Goal: Task Accomplishment & Management: Manage account settings

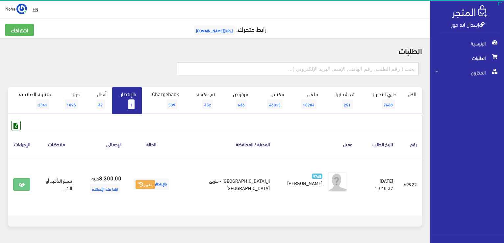
drag, startPoint x: 403, startPoint y: 68, endPoint x: 399, endPoint y: 68, distance: 4.3
click at [403, 68] on input "text" at bounding box center [298, 68] width 242 height 12
type input "01001740592"
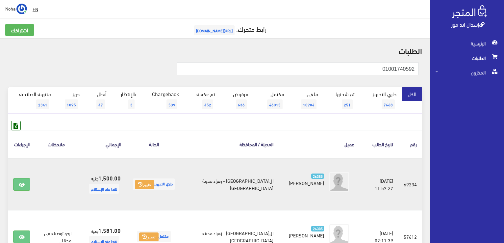
click at [156, 190] on td "جاري التجهيز تغيير" at bounding box center [154, 184] width 56 height 53
click at [154, 185] on button "تغيير" at bounding box center [144, 184] width 19 height 9
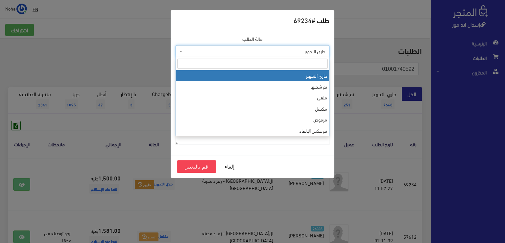
click at [278, 52] on span "جاري التجهيز" at bounding box center [254, 51] width 141 height 7
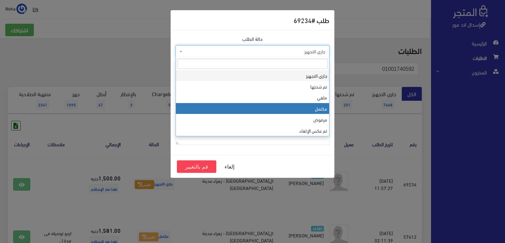
select select "4"
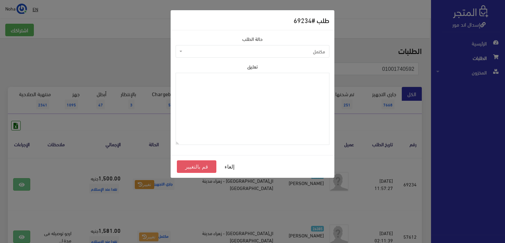
click at [200, 168] on button "قم بالتغيير" at bounding box center [196, 166] width 39 height 12
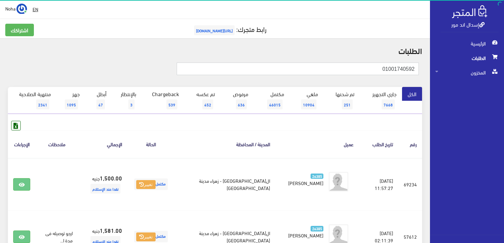
drag, startPoint x: 375, startPoint y: 71, endPoint x: 505, endPoint y: 138, distance: 146.5
click at [503, 138] on html "إسدال اند مور الرئيسية الطلبات" at bounding box center [252, 121] width 504 height 243
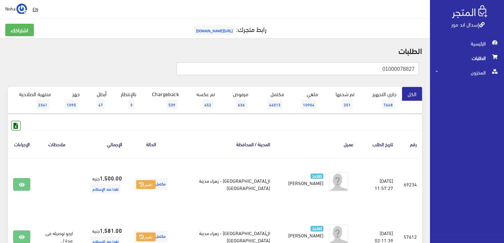
type input "01000078827"
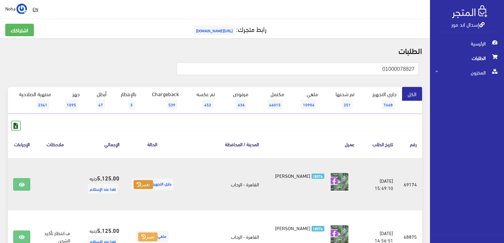
click at [153, 187] on button "تغيير" at bounding box center [143, 184] width 19 height 9
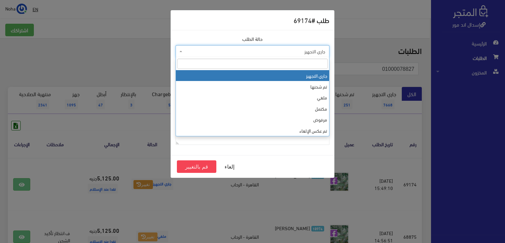
click at [209, 53] on span "جاري التجهيز" at bounding box center [254, 51] width 141 height 7
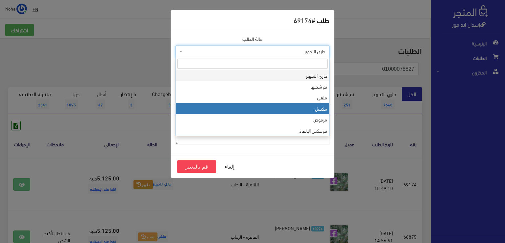
select select "4"
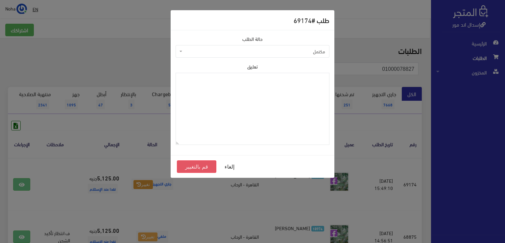
click at [195, 167] on button "قم بالتغيير" at bounding box center [196, 166] width 39 height 12
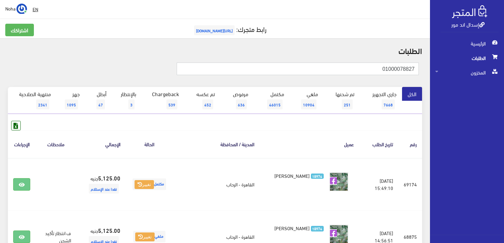
drag, startPoint x: 505, startPoint y: 108, endPoint x: 505, endPoint y: 117, distance: 9.2
click at [503, 117] on html "إسدال اند مور الرئيسية الطلبات" at bounding box center [252, 121] width 504 height 243
type input "01030500554"
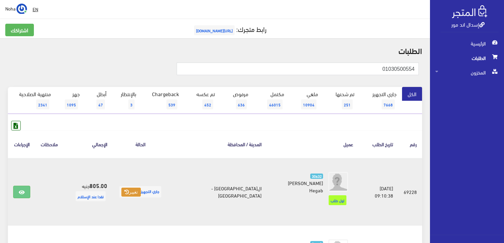
click at [137, 187] on button "تغيير" at bounding box center [130, 191] width 19 height 9
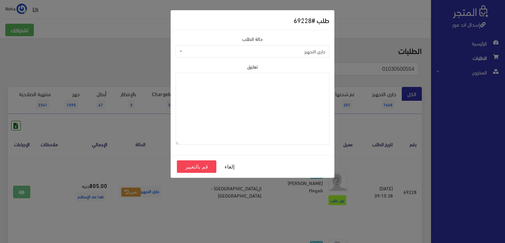
click at [212, 56] on span "جاري التجهيز" at bounding box center [253, 51] width 154 height 12
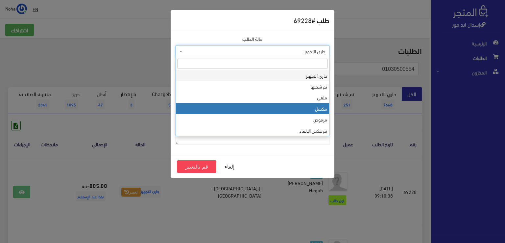
select select "4"
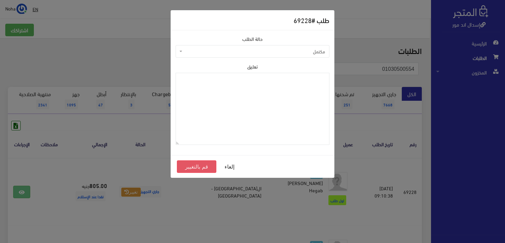
drag, startPoint x: 198, startPoint y: 169, endPoint x: 204, endPoint y: 166, distance: 6.7
click at [199, 169] on button "قم بالتغيير" at bounding box center [196, 166] width 39 height 12
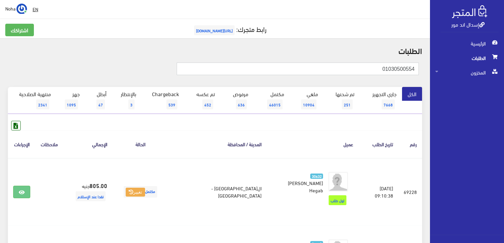
drag, startPoint x: 399, startPoint y: 71, endPoint x: 505, endPoint y: 81, distance: 106.6
click at [503, 81] on html "إسدال اند مور الرئيسية الطلبات" at bounding box center [252, 121] width 504 height 243
type input "01012062669"
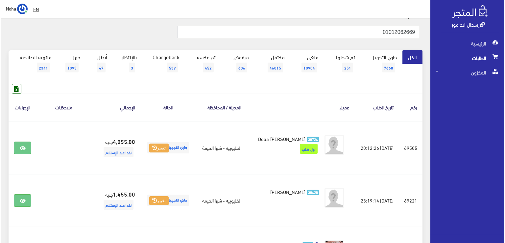
scroll to position [66, 0]
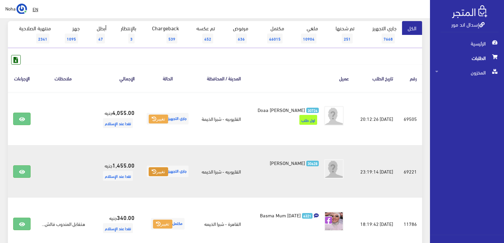
click at [150, 176] on button "تغيير" at bounding box center [158, 171] width 19 height 9
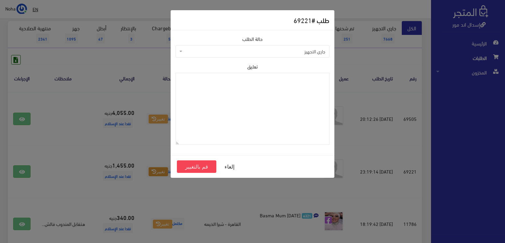
click at [214, 52] on span "جاري التجهيز" at bounding box center [254, 51] width 141 height 7
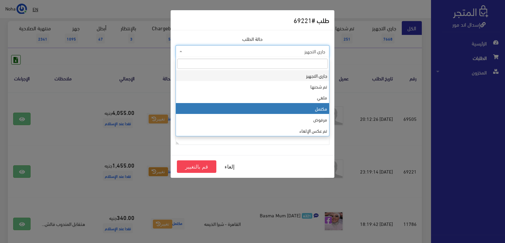
select select "4"
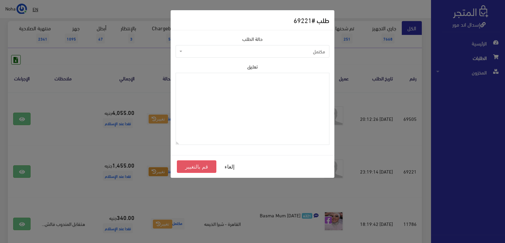
click at [193, 166] on button "قم بالتغيير" at bounding box center [196, 166] width 39 height 12
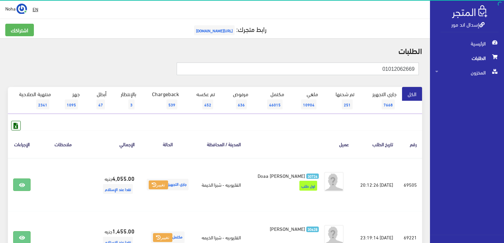
drag, startPoint x: 370, startPoint y: 69, endPoint x: 505, endPoint y: 69, distance: 134.5
click at [503, 69] on html "إسدال اند مور الرئيسية الطلبات" at bounding box center [252, 121] width 504 height 243
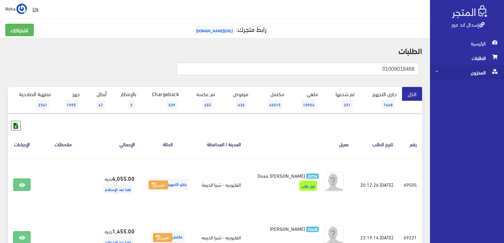
type input "01009018468"
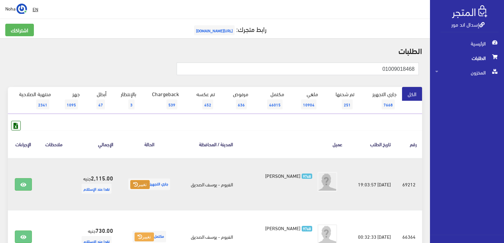
click at [136, 182] on button "تغيير" at bounding box center [139, 184] width 19 height 9
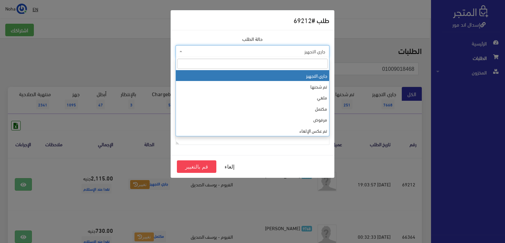
click at [226, 56] on span "جاري التجهيز" at bounding box center [253, 51] width 154 height 12
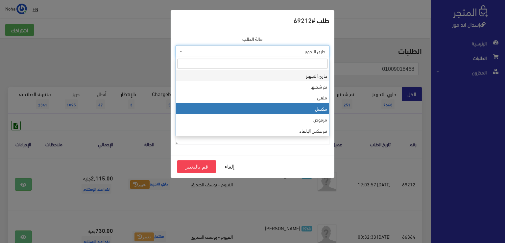
select select "4"
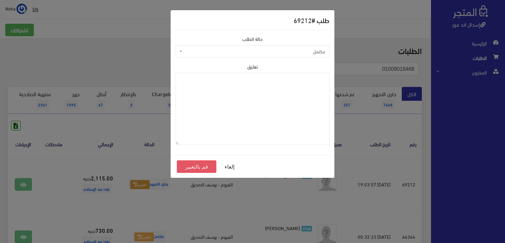
click at [203, 163] on button "قم بالتغيير" at bounding box center [196, 166] width 39 height 12
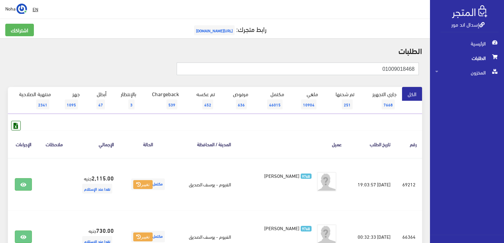
drag, startPoint x: 337, startPoint y: 67, endPoint x: 505, endPoint y: 137, distance: 181.5
click at [503, 137] on html "إسدال اند مور الرئيسية الطلبات" at bounding box center [252, 121] width 504 height 243
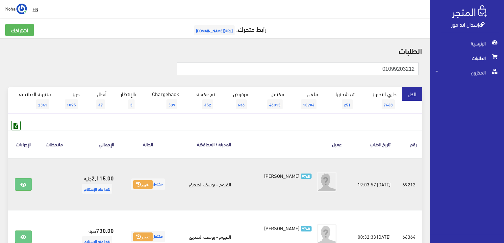
type input "01099203212"
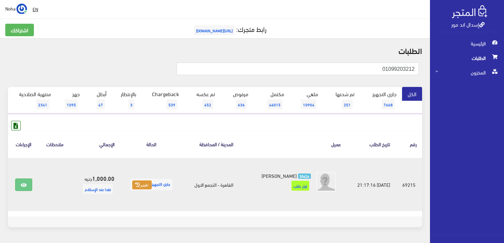
click at [140, 183] on icon at bounding box center [137, 184] width 5 height 5
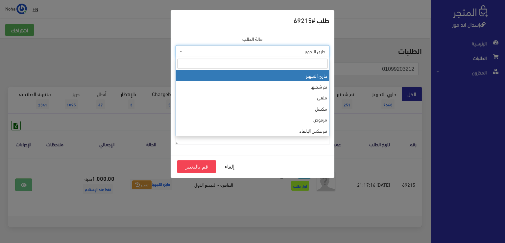
click at [252, 49] on span "جاري التجهيز" at bounding box center [254, 51] width 141 height 7
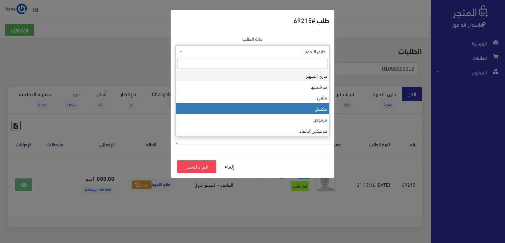
select select "4"
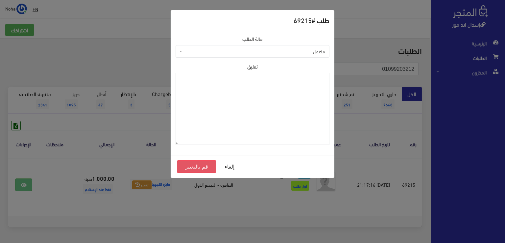
click at [189, 166] on button "قم بالتغيير" at bounding box center [196, 166] width 39 height 12
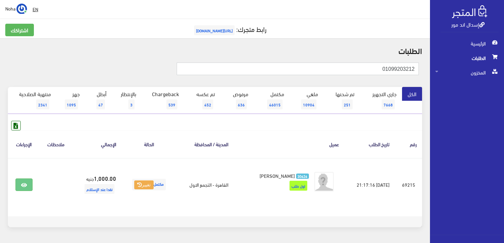
drag, startPoint x: 358, startPoint y: 71, endPoint x: 505, endPoint y: 128, distance: 157.4
click at [503, 128] on html "إسدال اند مور الرئيسية الطلبات" at bounding box center [252, 121] width 504 height 243
type input "01111100377"
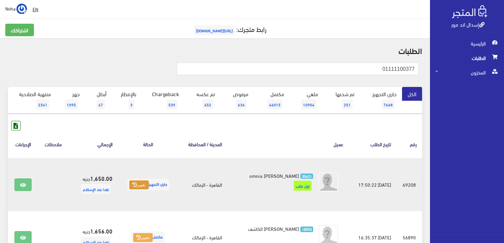
click at [138, 184] on button "تغيير" at bounding box center [138, 184] width 19 height 9
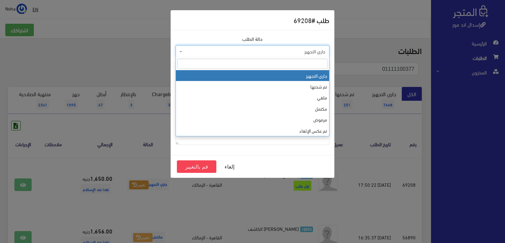
click at [213, 49] on span "جاري التجهيز" at bounding box center [254, 51] width 141 height 7
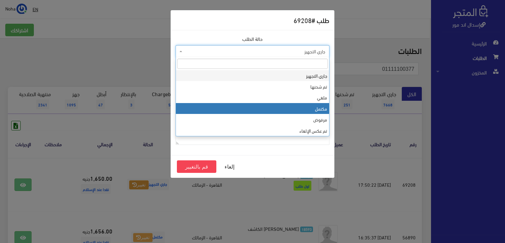
select select "4"
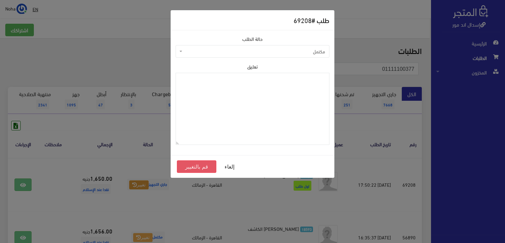
click at [187, 160] on button "قم بالتغيير" at bounding box center [196, 166] width 39 height 12
click at [185, 164] on button "قم بالتغيير" at bounding box center [196, 166] width 39 height 12
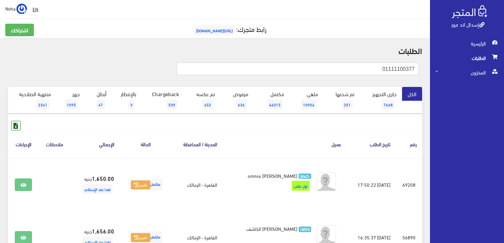
drag, startPoint x: 378, startPoint y: 71, endPoint x: 505, endPoint y: 82, distance: 127.7
click at [503, 82] on html "إسدال اند مور الرئيسية الطلبات" at bounding box center [252, 121] width 504 height 243
type input "01559197031"
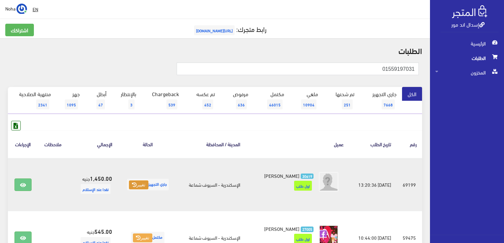
click at [133, 186] on button "تغيير" at bounding box center [138, 184] width 19 height 9
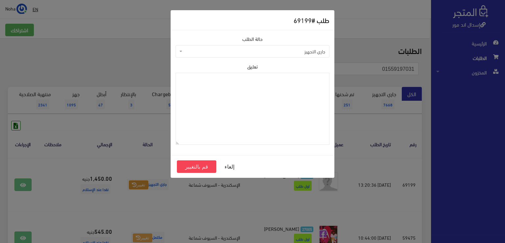
click at [282, 53] on span "جاري التجهيز" at bounding box center [254, 51] width 141 height 7
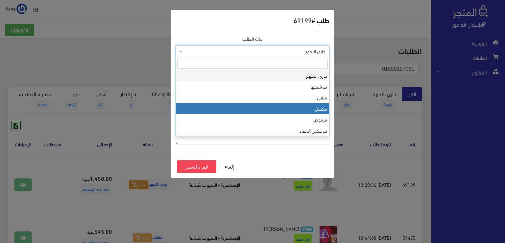
select select "4"
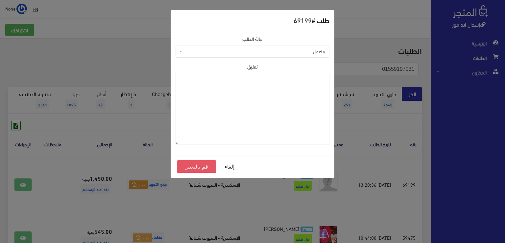
click at [204, 165] on button "قم بالتغيير" at bounding box center [196, 166] width 39 height 12
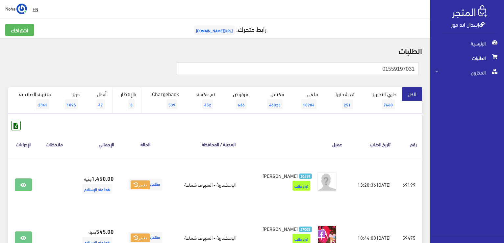
click at [130, 93] on link "بالإنتظار 3" at bounding box center [127, 100] width 30 height 27
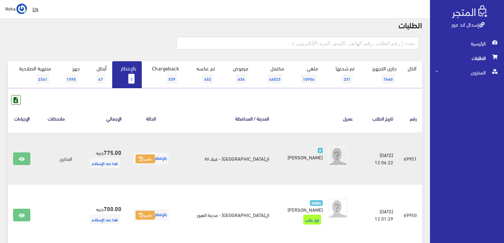
scroll to position [66, 0]
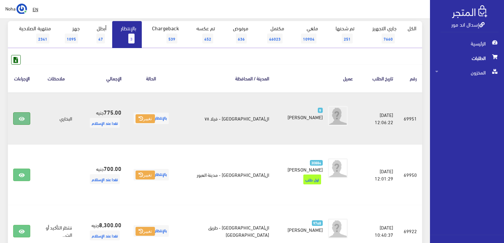
click at [21, 117] on icon at bounding box center [22, 118] width 6 height 5
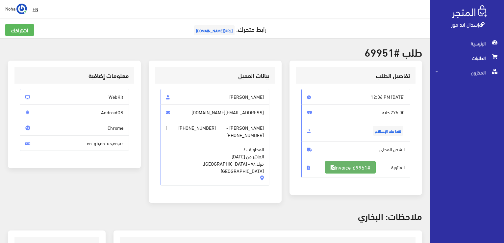
click at [373, 167] on link "#Invoice-69951" at bounding box center [350, 167] width 51 height 12
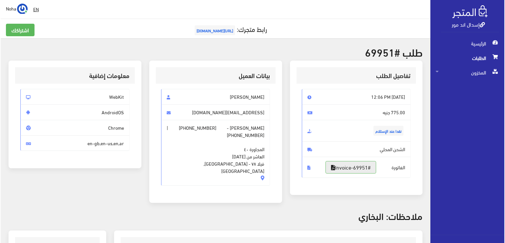
scroll to position [164, 0]
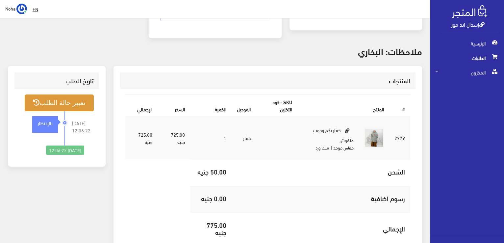
click at [74, 100] on button "تغيير حالة الطلب" at bounding box center [59, 102] width 69 height 17
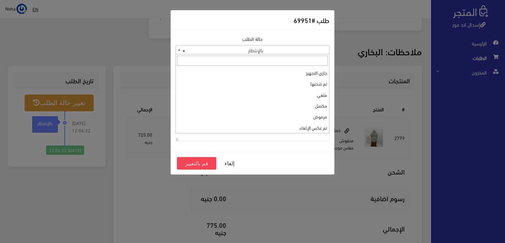
click at [224, 49] on span "× بالإنتظار" at bounding box center [252, 49] width 153 height 9
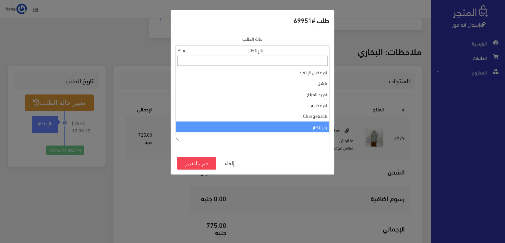
scroll to position [88, 0]
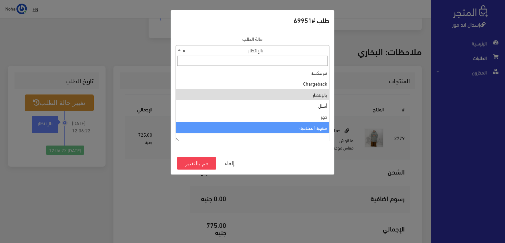
select select "14"
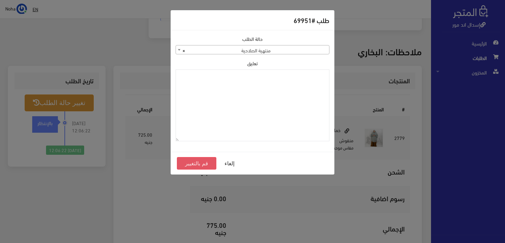
click at [203, 163] on button "قم بالتغيير" at bounding box center [196, 163] width 39 height 12
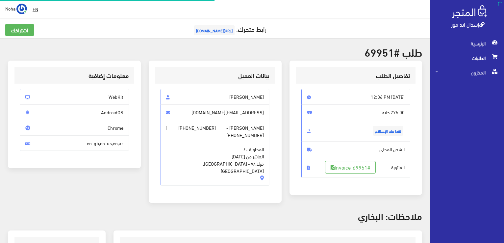
scroll to position [158, 0]
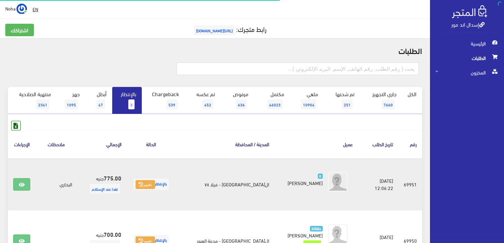
scroll to position [66, 0]
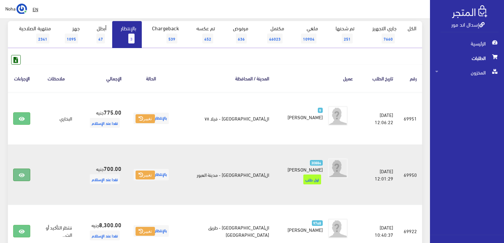
click at [22, 172] on icon at bounding box center [22, 174] width 6 height 5
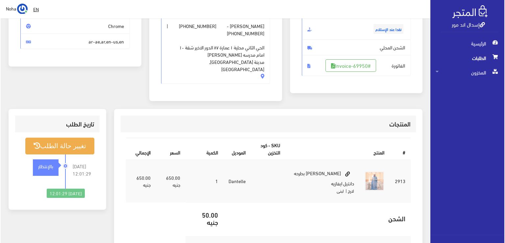
scroll to position [132, 0]
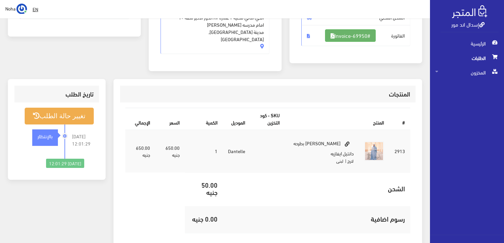
click at [342, 37] on link "#Invoice-69950" at bounding box center [350, 35] width 51 height 12
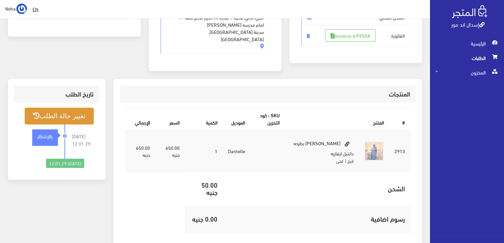
click at [78, 108] on button "تغيير حالة الطلب" at bounding box center [59, 116] width 69 height 17
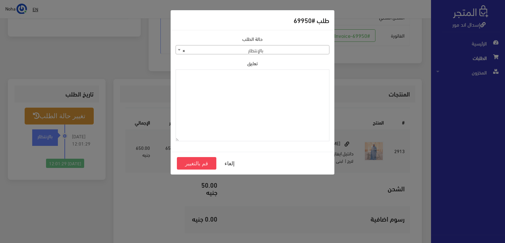
click at [207, 51] on span "× بالإنتظار" at bounding box center [252, 49] width 153 height 9
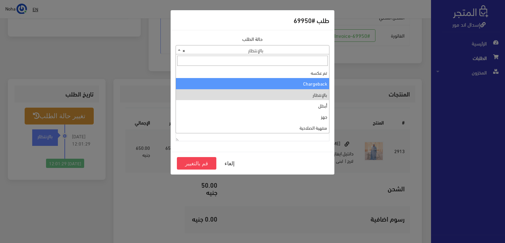
scroll to position [0, 0]
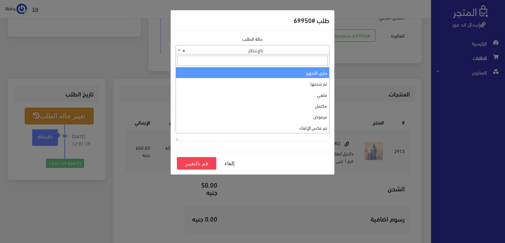
select select "1"
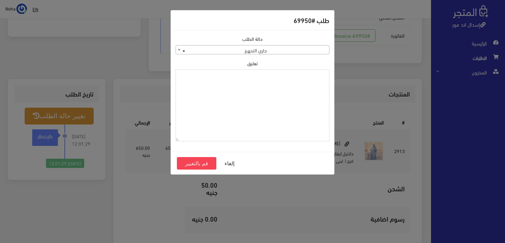
paste textarea "1112490"
type textarea "1112490"
click at [191, 159] on button "قم بالتغيير" at bounding box center [196, 163] width 39 height 12
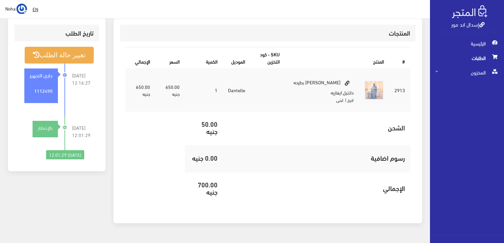
scroll to position [193, 0]
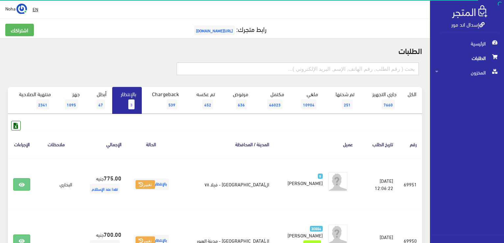
drag, startPoint x: 353, startPoint y: 71, endPoint x: 350, endPoint y: 68, distance: 3.7
click at [353, 71] on input "text" at bounding box center [298, 68] width 242 height 12
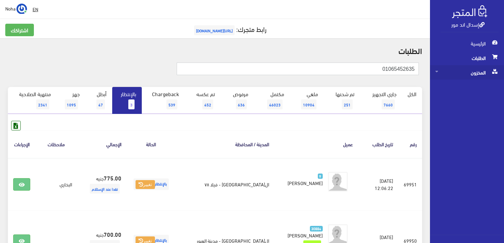
type input "01065452635"
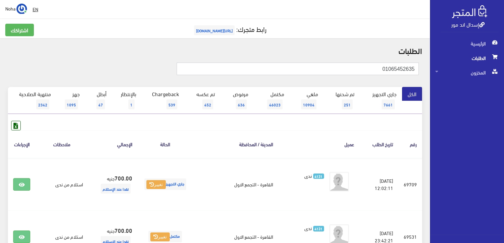
drag, startPoint x: 372, startPoint y: 70, endPoint x: 502, endPoint y: 83, distance: 131.6
type input "مكتبه البخارى"
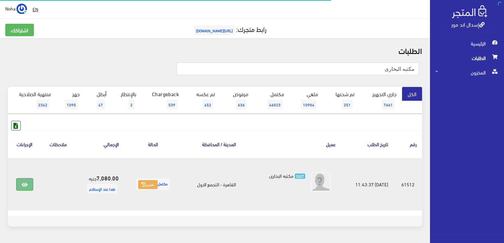
click at [24, 185] on icon at bounding box center [25, 184] width 6 height 5
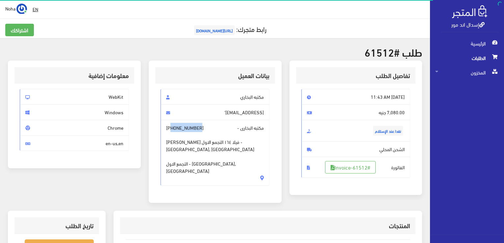
drag, startPoint x: 199, startPoint y: 126, endPoint x: 172, endPoint y: 128, distance: 27.7
click at [172, 128] on span "[PHONE_NUMBER]" at bounding box center [184, 127] width 37 height 7
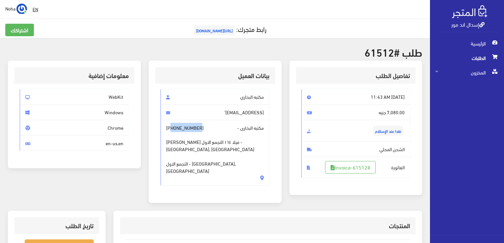
copy span "01092010079"
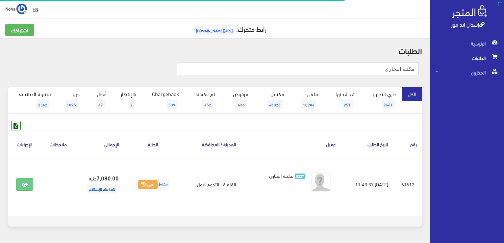
drag, startPoint x: 370, startPoint y: 68, endPoint x: 335, endPoint y: 57, distance: 36.7
click at [468, 79] on div "إسدال اند مور الرئيسية الطلبات المخزون" at bounding box center [252, 131] width 504 height 263
paste input "01092010079"
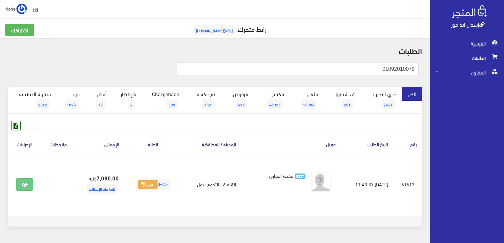
type input "01092010079"
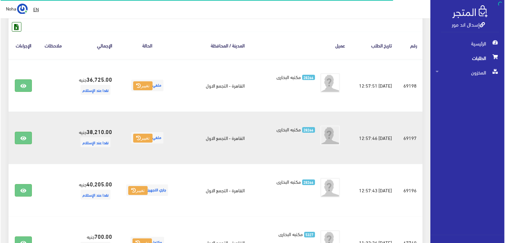
scroll to position [230, 0]
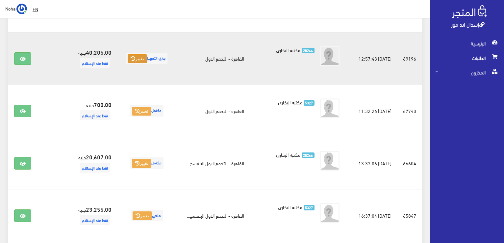
click at [134, 60] on button "تغيير" at bounding box center [137, 58] width 19 height 9
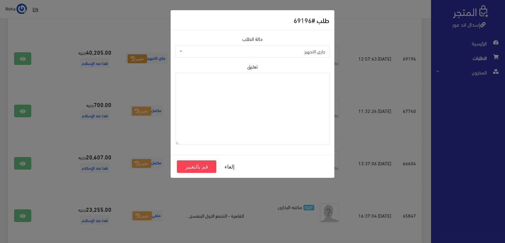
click at [198, 52] on span "جاري التجهيز" at bounding box center [254, 51] width 141 height 7
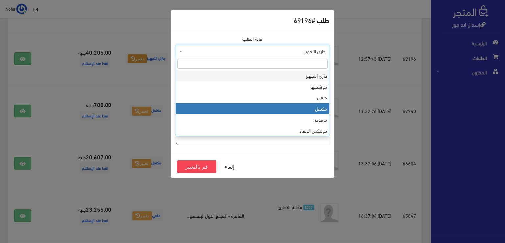
select select "4"
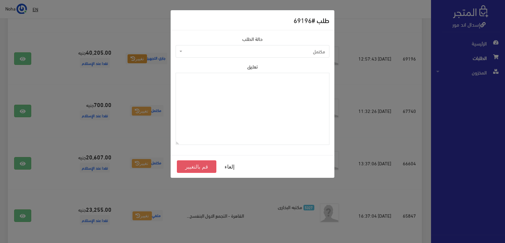
click at [200, 165] on button "قم بالتغيير" at bounding box center [196, 166] width 39 height 12
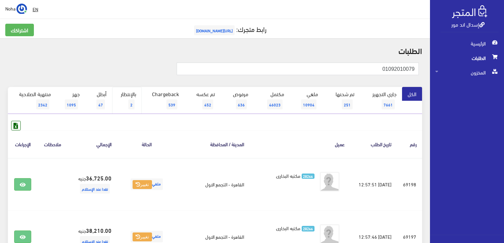
click at [129, 95] on link "بالإنتظار 2" at bounding box center [127, 100] width 30 height 27
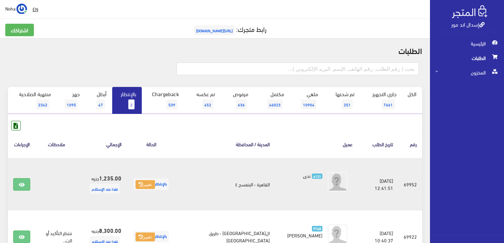
scroll to position [66, 0]
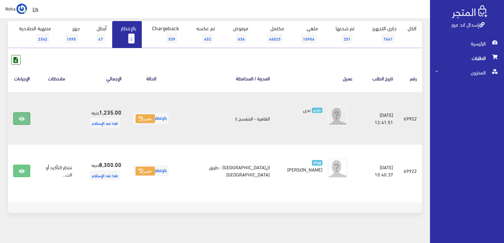
click at [23, 116] on icon at bounding box center [22, 118] width 6 height 5
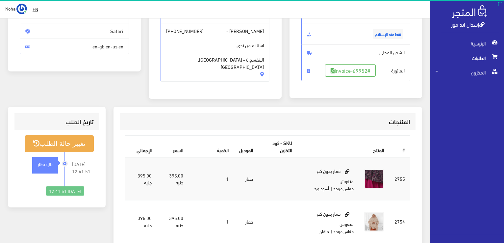
scroll to position [33, 0]
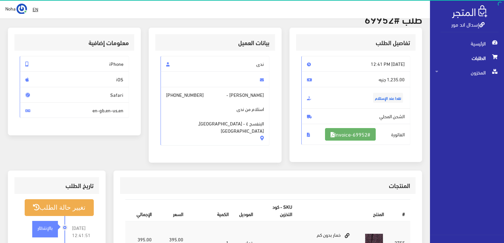
click at [348, 130] on link "#Invoice-69952" at bounding box center [350, 134] width 51 height 12
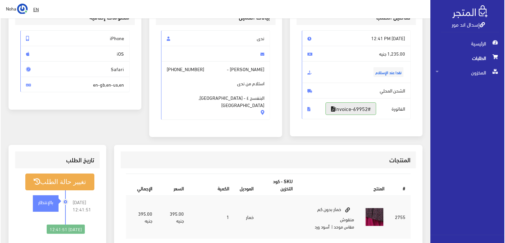
scroll to position [99, 0]
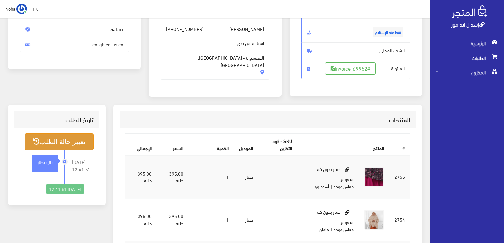
click at [73, 143] on button "تغيير حالة الطلب" at bounding box center [59, 141] width 69 height 17
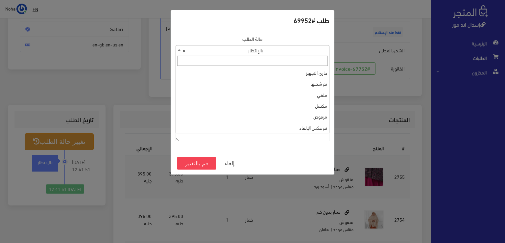
click at [248, 49] on span "× بالإنتظار" at bounding box center [252, 49] width 153 height 9
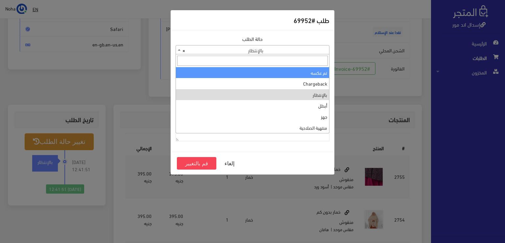
scroll to position [0, 0]
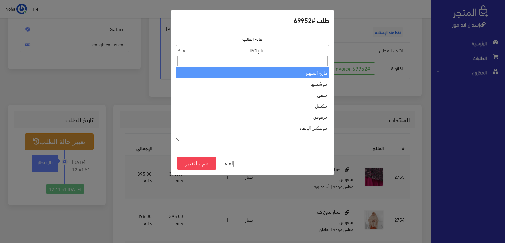
select select "1"
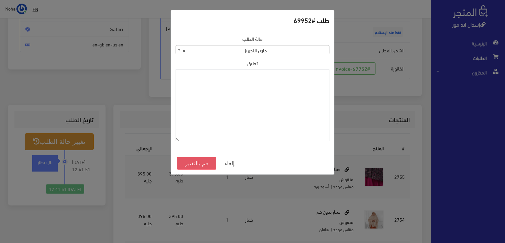
click at [193, 164] on button "قم بالتغيير" at bounding box center [196, 163] width 39 height 12
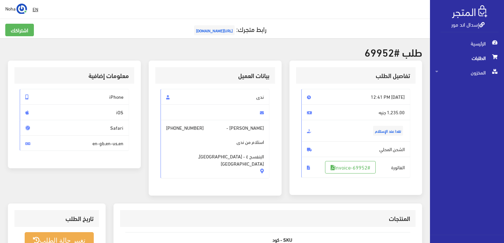
scroll to position [164, 0]
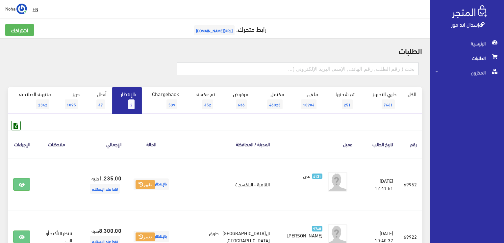
drag, startPoint x: 296, startPoint y: 67, endPoint x: 293, endPoint y: 67, distance: 3.6
click at [296, 67] on input "text" at bounding box center [298, 68] width 242 height 12
type input "01092676025"
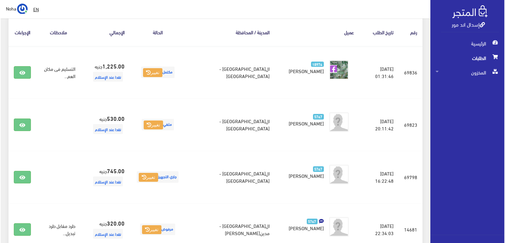
scroll to position [197, 0]
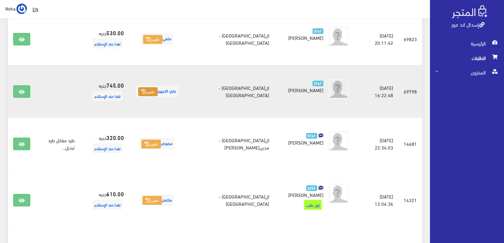
click at [158, 93] on button "تغيير" at bounding box center [147, 91] width 19 height 9
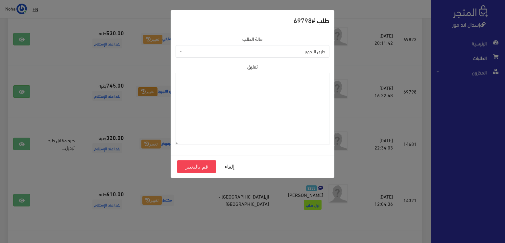
click at [253, 50] on span "جاري التجهيز" at bounding box center [254, 51] width 141 height 7
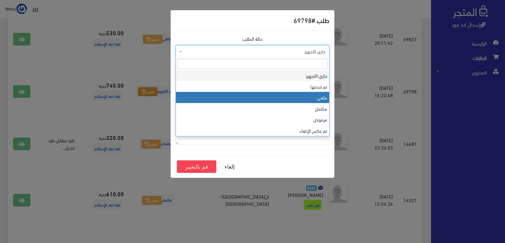
select select "3"
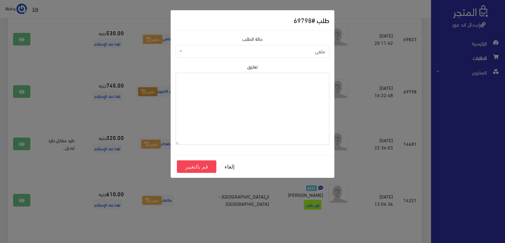
click at [245, 98] on textarea "تعليق" at bounding box center [253, 109] width 154 height 72
type textarea "شحنه لاغيه رغبه عميل"
click at [197, 165] on button "قم بالتغيير" at bounding box center [196, 166] width 39 height 12
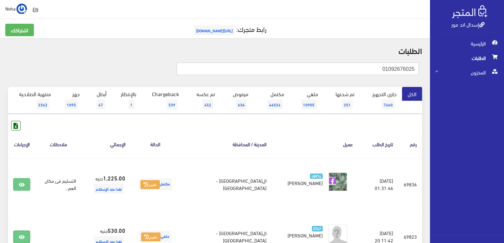
drag, startPoint x: 376, startPoint y: 70, endPoint x: 505, endPoint y: 67, distance: 129.3
click at [503, 67] on html "إسدال اند مور الرئيسية الطلبات" at bounding box center [252, 121] width 504 height 243
type input "01011177390"
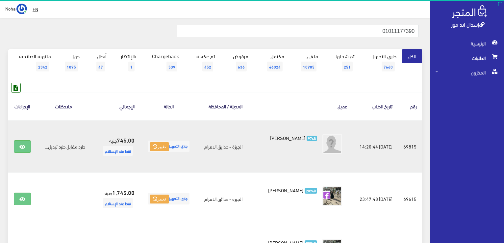
scroll to position [66, 0]
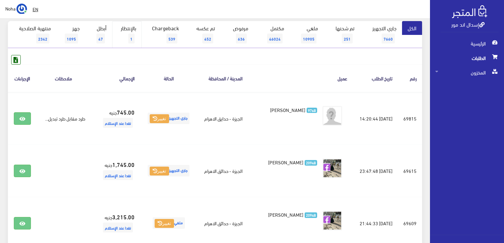
click at [129, 27] on link "بالإنتظار 1" at bounding box center [127, 34] width 30 height 27
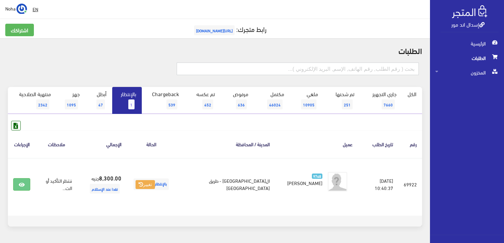
click at [265, 70] on input "text" at bounding box center [298, 68] width 242 height 12
type input "01065452635"
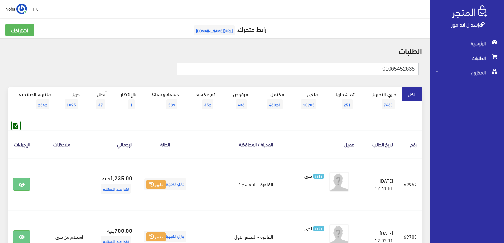
drag, startPoint x: 380, startPoint y: 69, endPoint x: 505, endPoint y: 75, distance: 125.5
click at [503, 75] on html "إسدال اند مور الرئيسية الطلبات" at bounding box center [252, 121] width 504 height 243
click at [385, 95] on link "جاري التجهيز 7660" at bounding box center [381, 100] width 42 height 27
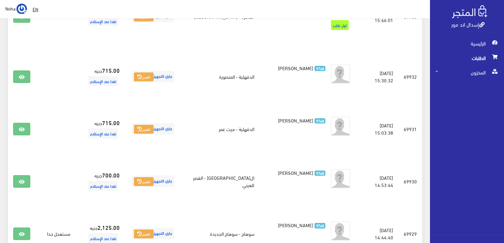
scroll to position [1056, 0]
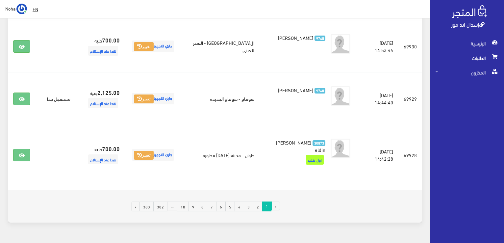
click at [257, 201] on link "2" at bounding box center [258, 206] width 10 height 10
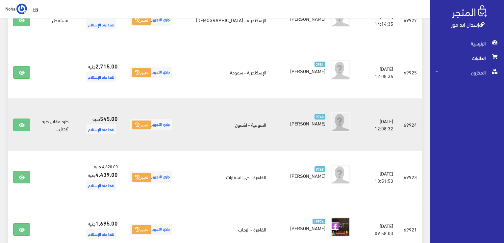
scroll to position [164, 0]
click at [22, 124] on icon at bounding box center [22, 124] width 6 height 5
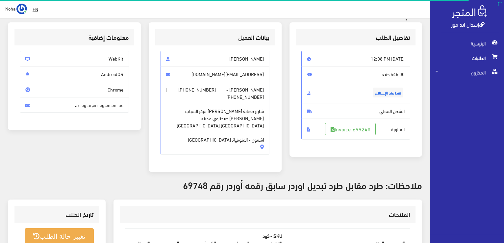
scroll to position [132, 0]
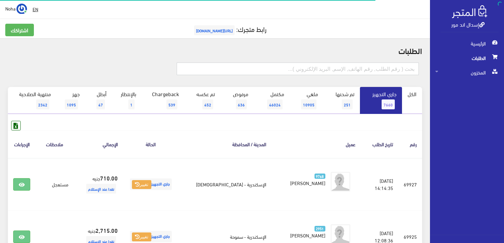
click at [313, 71] on input "text" at bounding box center [298, 68] width 242 height 12
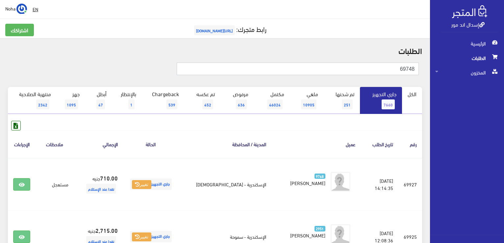
type input "69748"
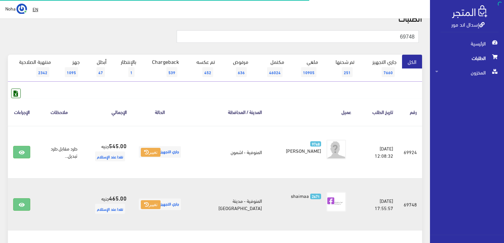
scroll to position [33, 0]
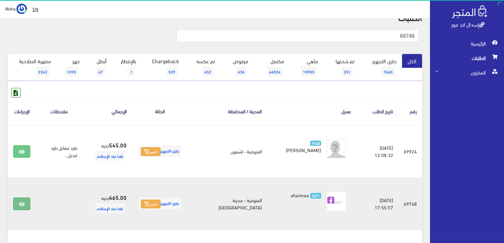
click at [25, 203] on link at bounding box center [21, 203] width 17 height 12
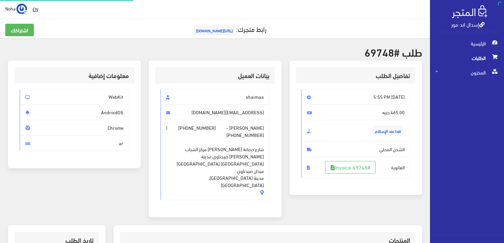
scroll to position [164, 0]
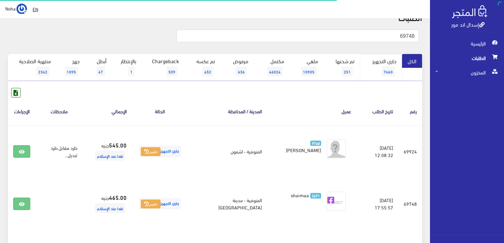
scroll to position [33, 0]
click at [388, 71] on span "7660" at bounding box center [387, 71] width 13 height 10
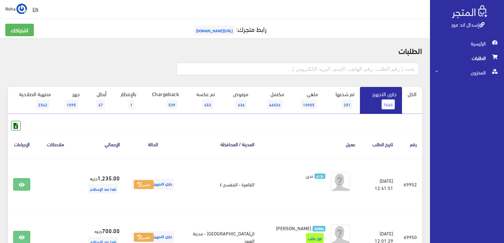
scroll to position [212, 0]
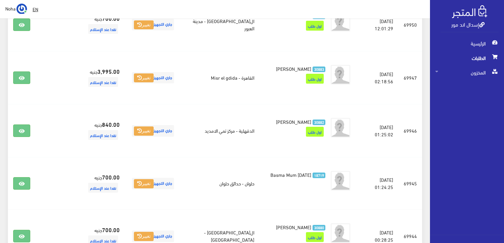
drag, startPoint x: 491, startPoint y: 204, endPoint x: 486, endPoint y: 200, distance: 5.9
click at [491, 203] on div "الرئيسية الطلبات المخزون المخزون" at bounding box center [464, 135] width 80 height 198
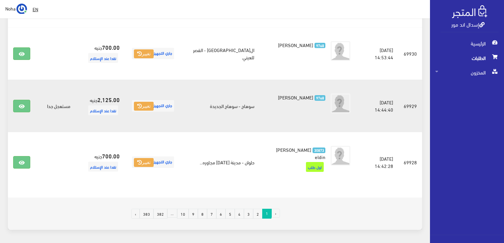
scroll to position [1056, 0]
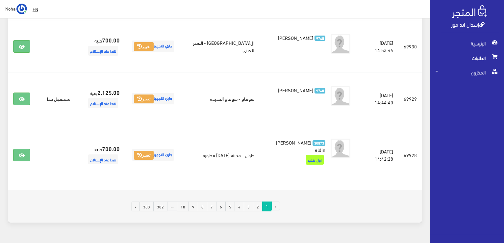
click at [258, 201] on link "2" at bounding box center [258, 206] width 10 height 10
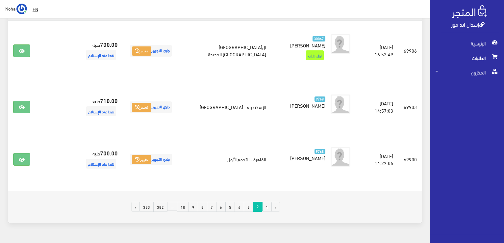
scroll to position [1059, 0]
click at [251, 201] on link "3" at bounding box center [249, 206] width 10 height 10
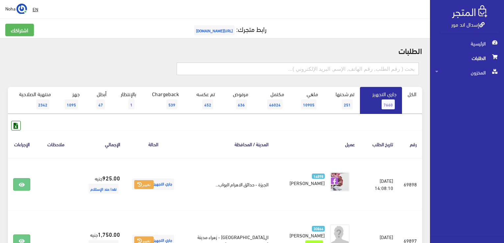
click at [343, 67] on input "text" at bounding box center [298, 68] width 242 height 12
type input "69943"
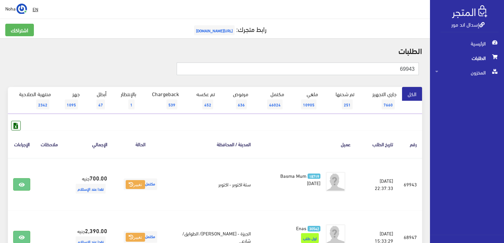
drag, startPoint x: 376, startPoint y: 66, endPoint x: 505, endPoint y: 86, distance: 130.2
click at [503, 86] on html "إسدال اند مور الرئيسية الطلبات" at bounding box center [252, 121] width 504 height 243
type input "69942"
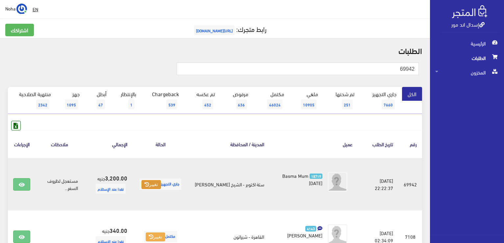
click at [159, 182] on button "تغيير" at bounding box center [150, 184] width 19 height 9
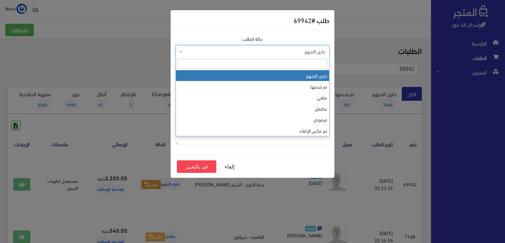
click at [231, 49] on span "جاري التجهيز" at bounding box center [254, 51] width 141 height 7
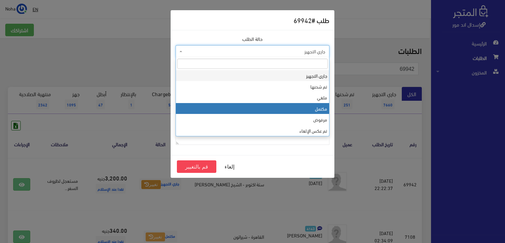
select select "4"
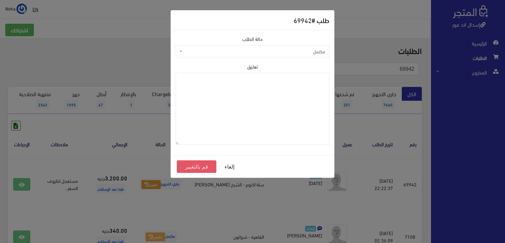
click at [203, 168] on button "قم بالتغيير" at bounding box center [196, 166] width 39 height 12
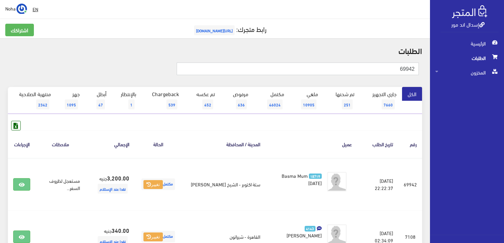
drag, startPoint x: 329, startPoint y: 72, endPoint x: 505, endPoint y: 76, distance: 175.7
click at [503, 76] on html "إسدال اند مور الرئيسية الطلبات" at bounding box center [252, 121] width 504 height 243
type input "69904"
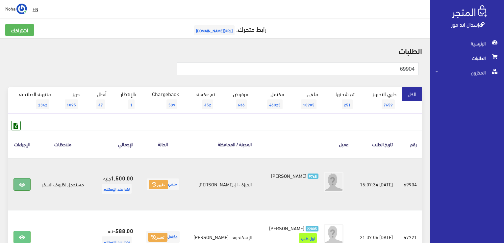
click at [23, 182] on icon at bounding box center [22, 184] width 6 height 5
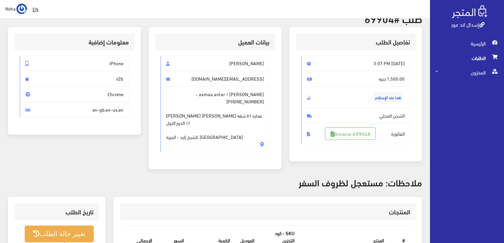
scroll to position [33, 0]
click at [201, 95] on span "asmaa.antar / [PERSON_NAME] - [PHONE_NUMBER] [PERSON_NAME] [PERSON_NAME] عماره …" at bounding box center [214, 120] width 109 height 66
drag, startPoint x: 199, startPoint y: 92, endPoint x: 170, endPoint y: 96, distance: 29.2
click at [226, 98] on span "[PHONE_NUMBER]" at bounding box center [244, 101] width 37 height 7
copy span "01021611853"
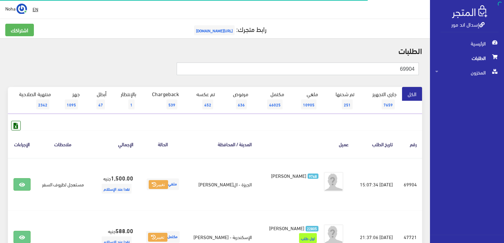
drag, startPoint x: 313, startPoint y: 67, endPoint x: 505, endPoint y: 94, distance: 193.3
click at [503, 94] on html "إسدال اند مور الرئيسية الطلبات" at bounding box center [252, 121] width 504 height 243
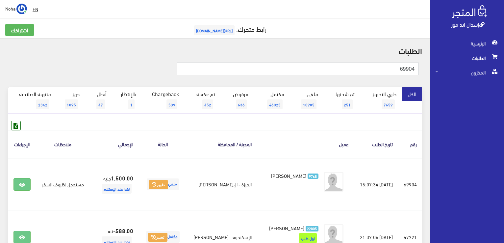
paste input "01021611853"
type input "01021611853"
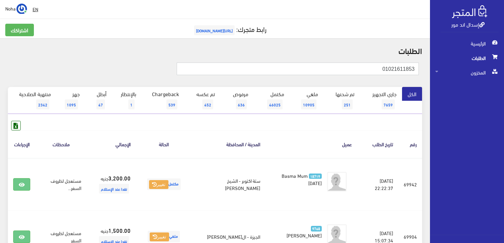
drag, startPoint x: 381, startPoint y: 69, endPoint x: 503, endPoint y: 64, distance: 121.4
click at [503, 63] on html "إسدال اند مور الرئيسية الطلبات" at bounding box center [252, 121] width 504 height 243
drag, startPoint x: 336, startPoint y: 72, endPoint x: 333, endPoint y: 73, distance: 3.3
click at [335, 72] on input "text" at bounding box center [298, 68] width 242 height 12
type input "01148236002"
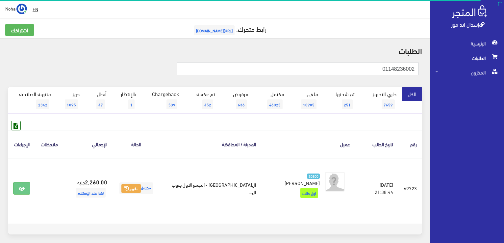
drag, startPoint x: 373, startPoint y: 68, endPoint x: 489, endPoint y: 117, distance: 125.9
click at [503, 113] on html "إسدال اند مور الرئيسية الطلبات" at bounding box center [252, 121] width 504 height 243
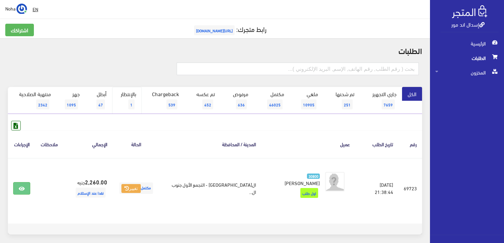
click at [131, 93] on link "بالإنتظار 1" at bounding box center [127, 100] width 30 height 27
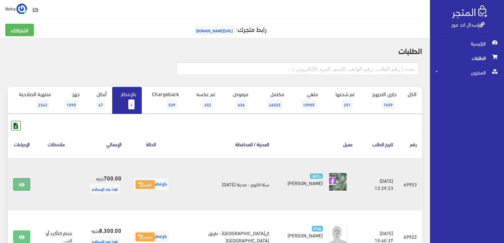
click at [20, 183] on icon at bounding box center [22, 184] width 6 height 5
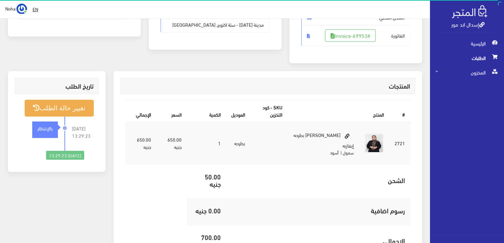
scroll to position [33, 0]
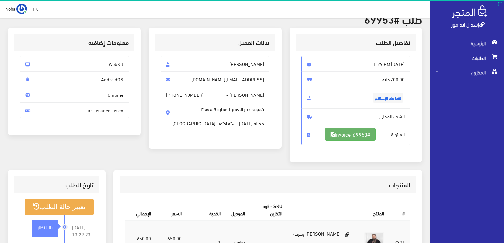
click at [341, 134] on link "#Invoice-69953" at bounding box center [350, 134] width 51 height 12
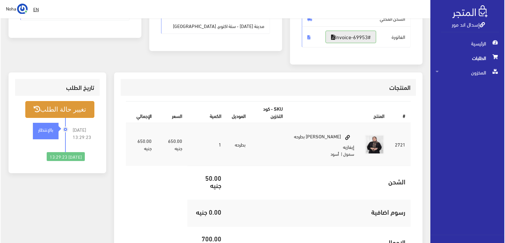
scroll to position [132, 0]
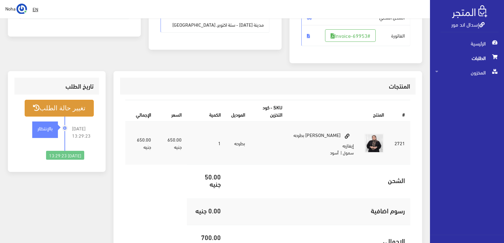
click at [79, 109] on button "تغيير حالة الطلب" at bounding box center [59, 108] width 69 height 17
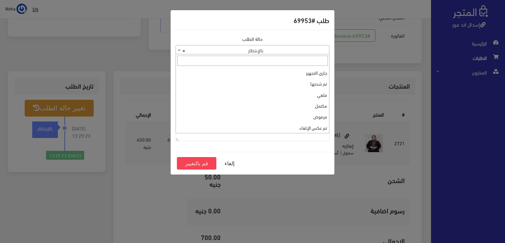
click at [216, 49] on span "× بالإنتظار" at bounding box center [252, 49] width 153 height 9
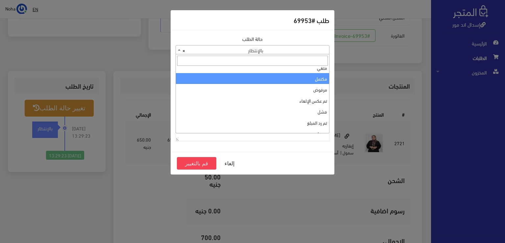
scroll to position [0, 0]
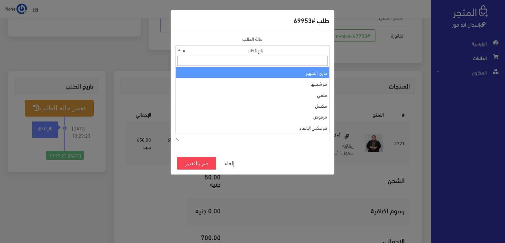
select select "1"
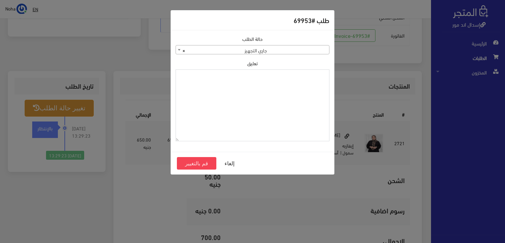
paste textarea "01021611853"
drag, startPoint x: 288, startPoint y: 81, endPoint x: 441, endPoint y: 84, distance: 152.6
click at [442, 81] on div "طلب #69953 حالة الطلب جاري التجهيز تم شحنها ملغي مكتمل مرفوض تم عكس الإلغاء فشل…" at bounding box center [252, 121] width 505 height 243
type textarea "1112490"
drag, startPoint x: 200, startPoint y: 162, endPoint x: 205, endPoint y: 161, distance: 4.7
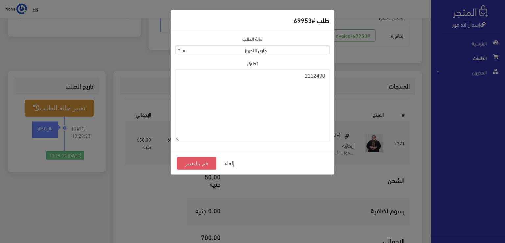
click at [201, 161] on button "قم بالتغيير" at bounding box center [196, 163] width 39 height 12
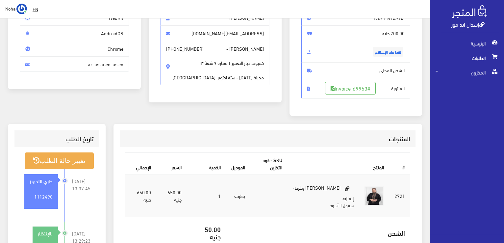
scroll to position [193, 0]
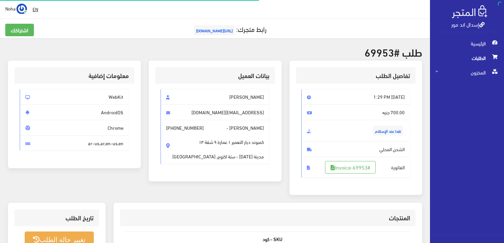
scroll to position [129, 0]
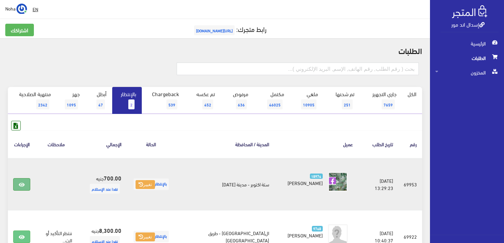
click at [15, 183] on link at bounding box center [21, 184] width 17 height 12
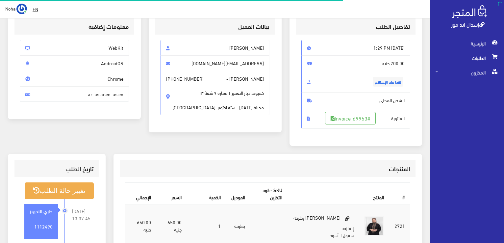
scroll to position [132, 0]
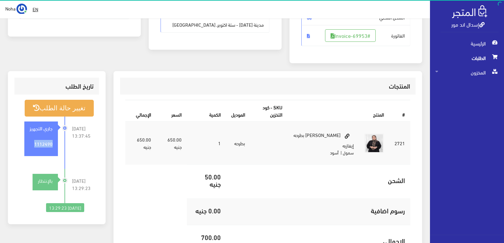
drag, startPoint x: 32, startPoint y: 142, endPoint x: 54, endPoint y: 145, distance: 22.6
click at [54, 145] on div "1112490" at bounding box center [41, 144] width 34 height 18
copy strong "1112490"
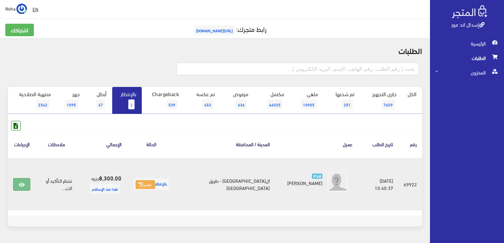
click at [23, 183] on icon at bounding box center [22, 184] width 6 height 5
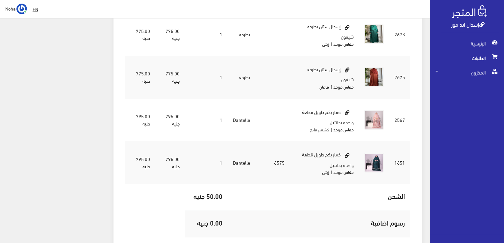
scroll to position [592, 0]
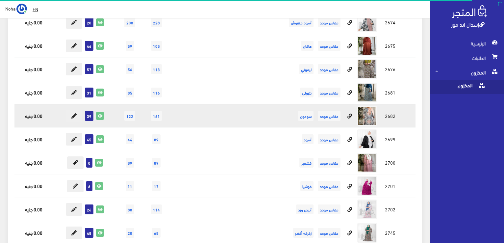
scroll to position [3223, 0]
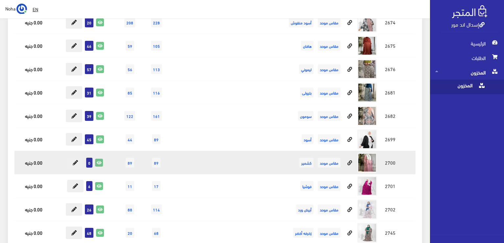
click at [97, 159] on icon at bounding box center [98, 162] width 7 height 7
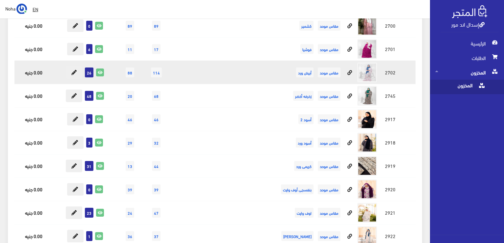
scroll to position [3387, 0]
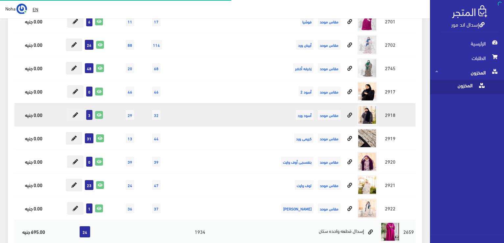
scroll to position [3387, 0]
